Goal: Task Accomplishment & Management: Use online tool/utility

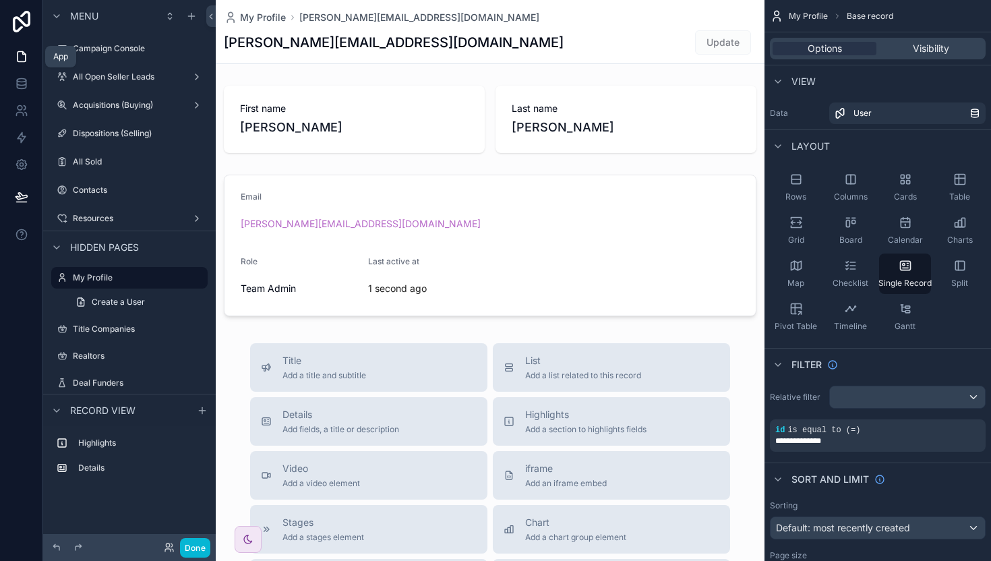
click at [20, 56] on icon at bounding box center [21, 56] width 13 height 13
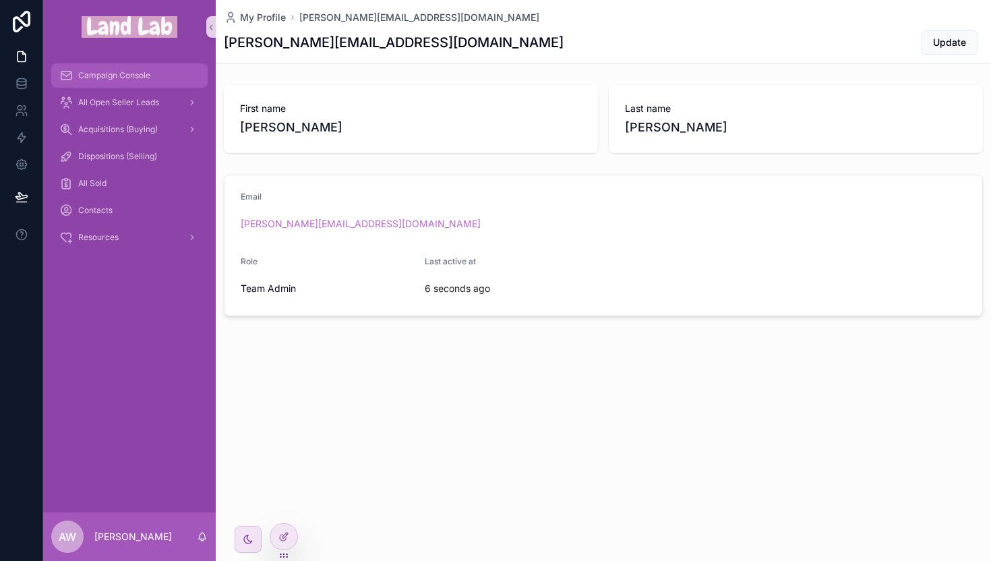
click at [102, 71] on span "Campaign Console" at bounding box center [114, 75] width 72 height 11
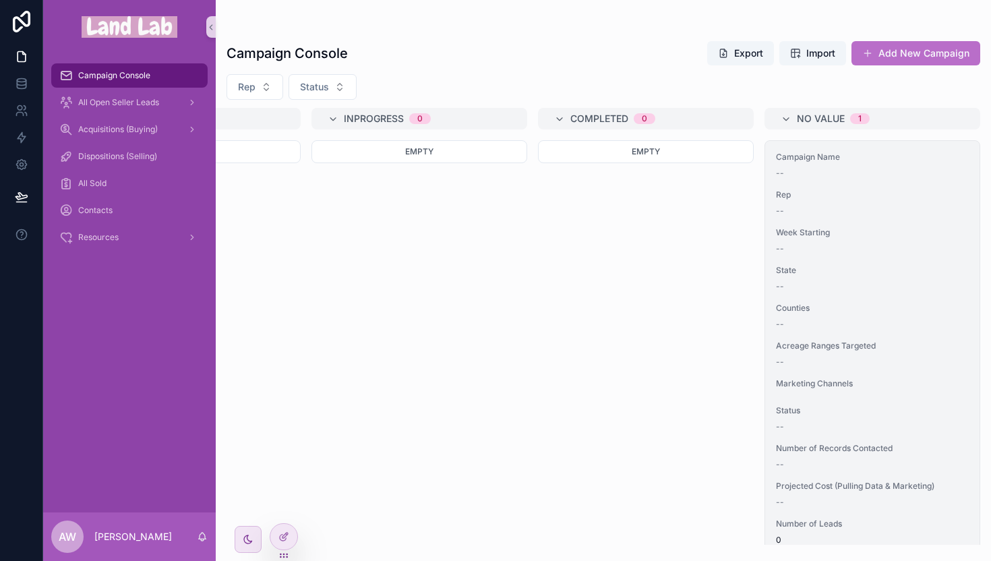
click at [845, 280] on div "State --" at bounding box center [872, 278] width 193 height 27
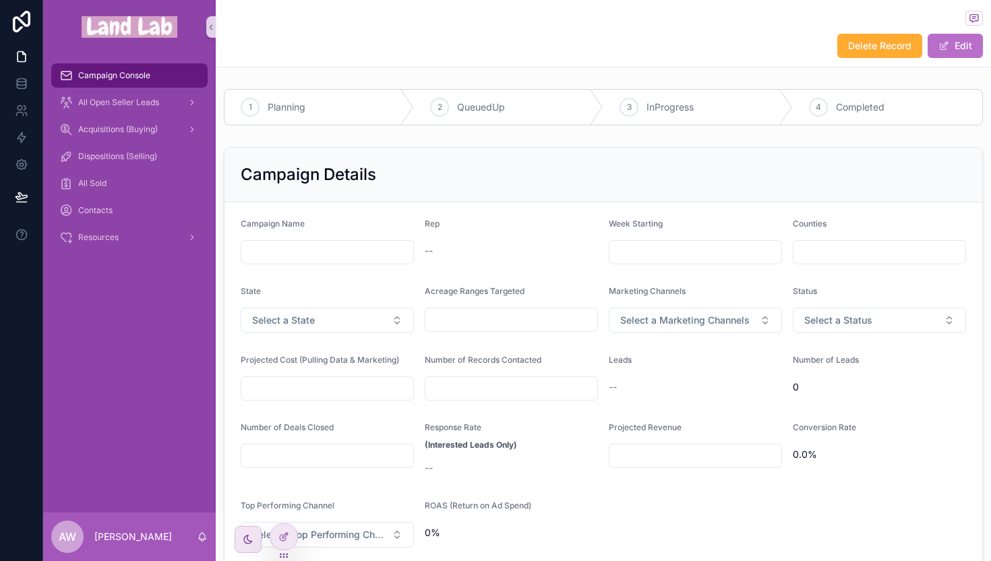
click at [291, 257] on input "scrollable content" at bounding box center [327, 252] width 172 height 19
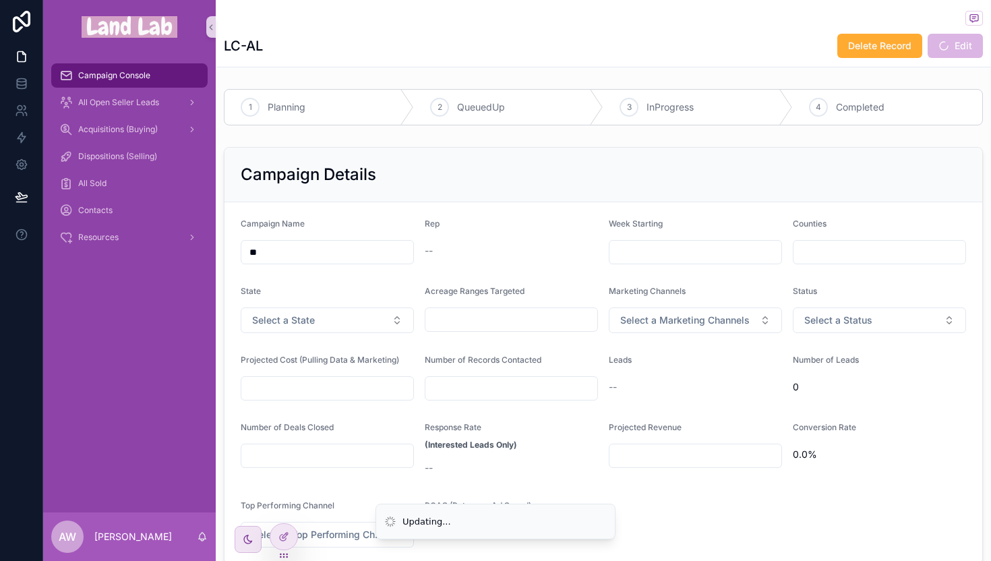
type input "*"
click at [473, 174] on div "Campaign Details" at bounding box center [603, 175] width 725 height 22
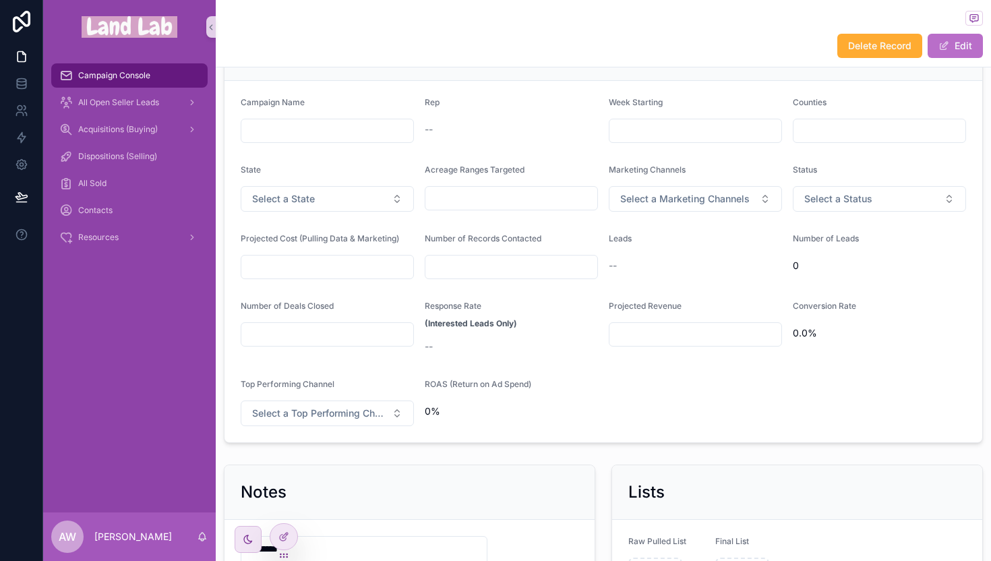
scroll to position [153, 0]
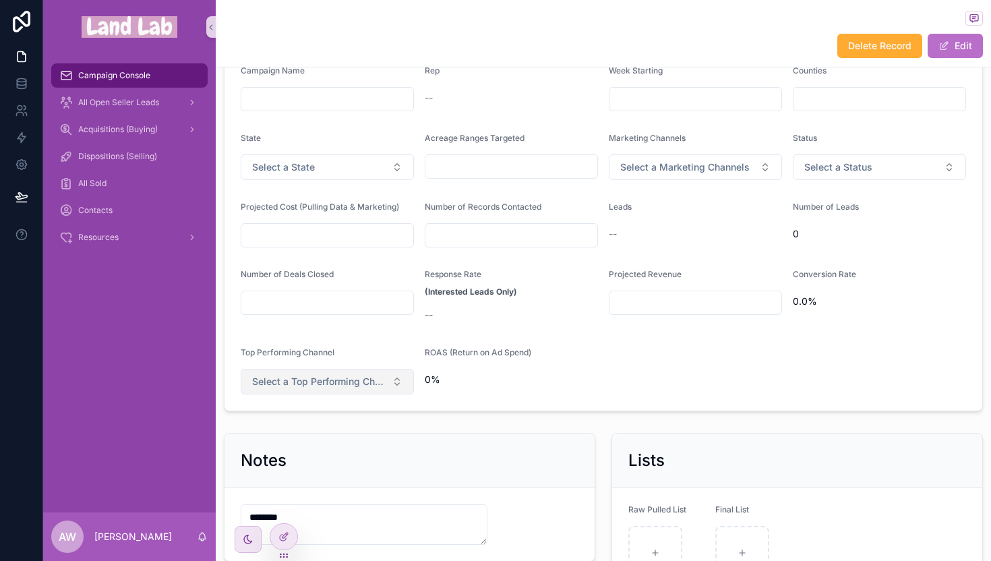
click at [336, 378] on span "Select a Top Performing Channel" at bounding box center [319, 381] width 134 height 13
click at [531, 403] on form "Campaign Name Rep -- Week Starting Counties State Select a State Acreage Ranges…" at bounding box center [603, 229] width 758 height 361
drag, startPoint x: 419, startPoint y: 351, endPoint x: 555, endPoint y: 358, distance: 136.3
click at [555, 358] on form "Campaign Name Rep -- Week Starting Counties State Select a State Acreage Ranges…" at bounding box center [603, 229] width 758 height 361
click at [555, 358] on div "ROAS (Return on Ad Spend)" at bounding box center [511, 355] width 173 height 16
